Goal: Navigation & Orientation: Find specific page/section

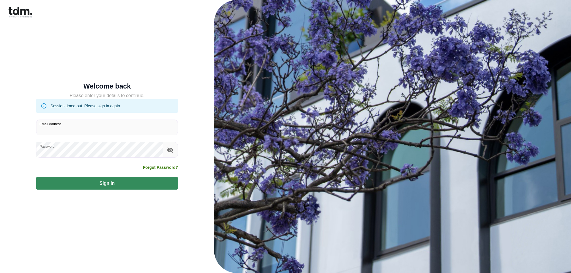
drag, startPoint x: 0, startPoint y: 0, endPoint x: 47, endPoint y: 127, distance: 135.6
click at [47, 127] on input "Email Address" at bounding box center [106, 127] width 141 height 15
type input "**********"
click at [36, 177] on button "Sign in" at bounding box center [107, 183] width 142 height 13
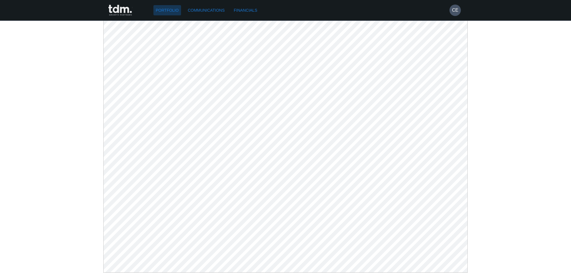
click at [168, 9] on link "Portfolio" at bounding box center [167, 10] width 28 height 11
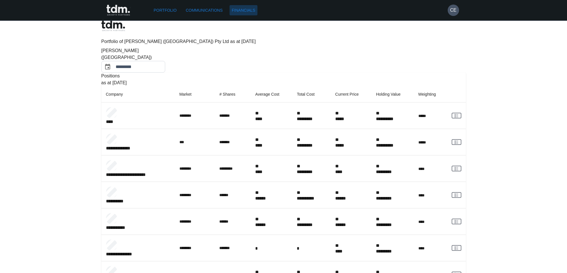
click at [249, 8] on link "Financials" at bounding box center [244, 10] width 28 height 11
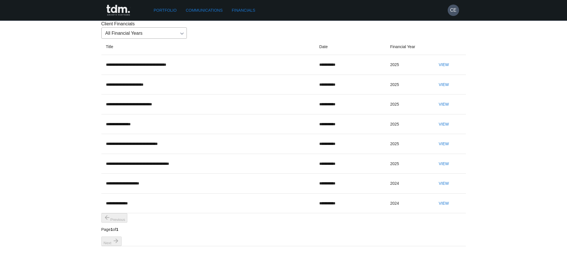
click at [206, 9] on link "Communications" at bounding box center [204, 10] width 42 height 11
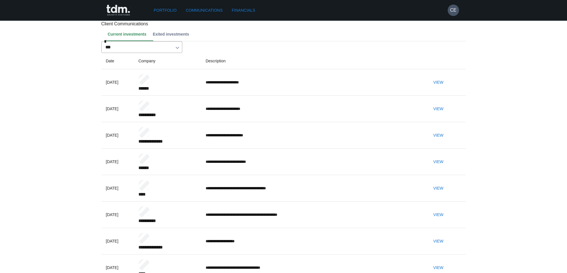
click at [447, 114] on button "View" at bounding box center [438, 109] width 18 height 11
